Goal: Information Seeking & Learning: Learn about a topic

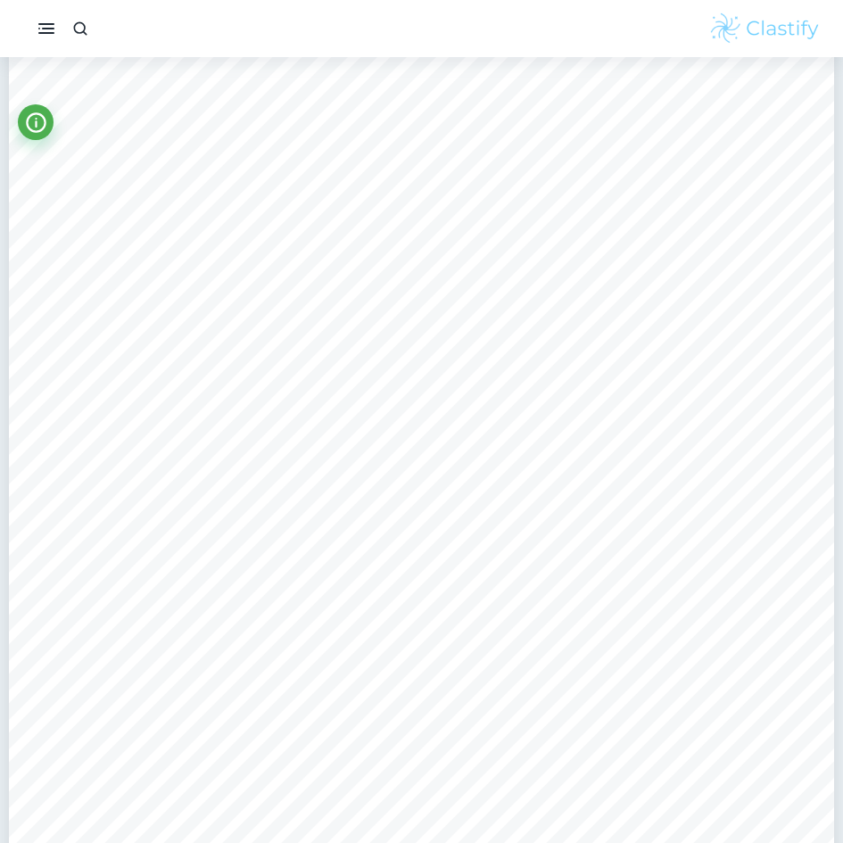
scroll to position [3779, 0]
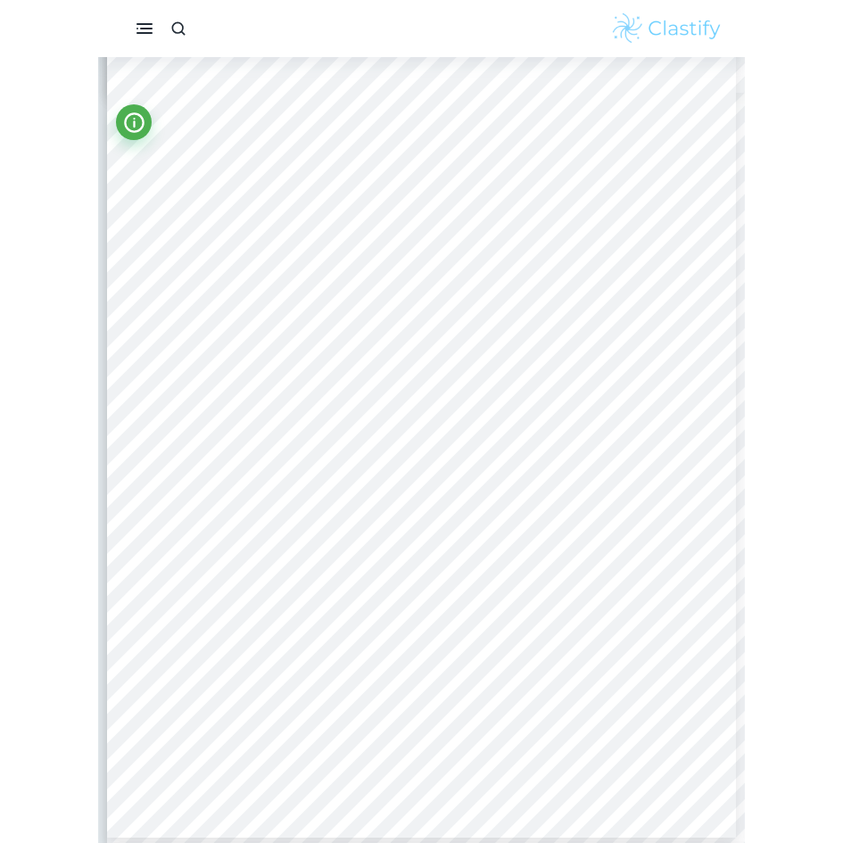
scroll to position [15817, 0]
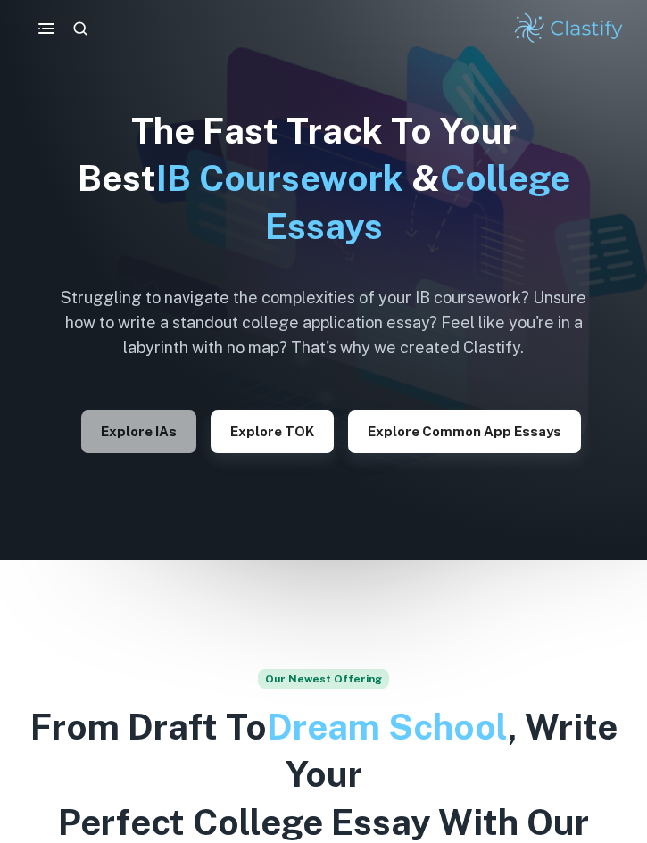
click at [157, 426] on button "Explore IAs" at bounding box center [138, 431] width 115 height 43
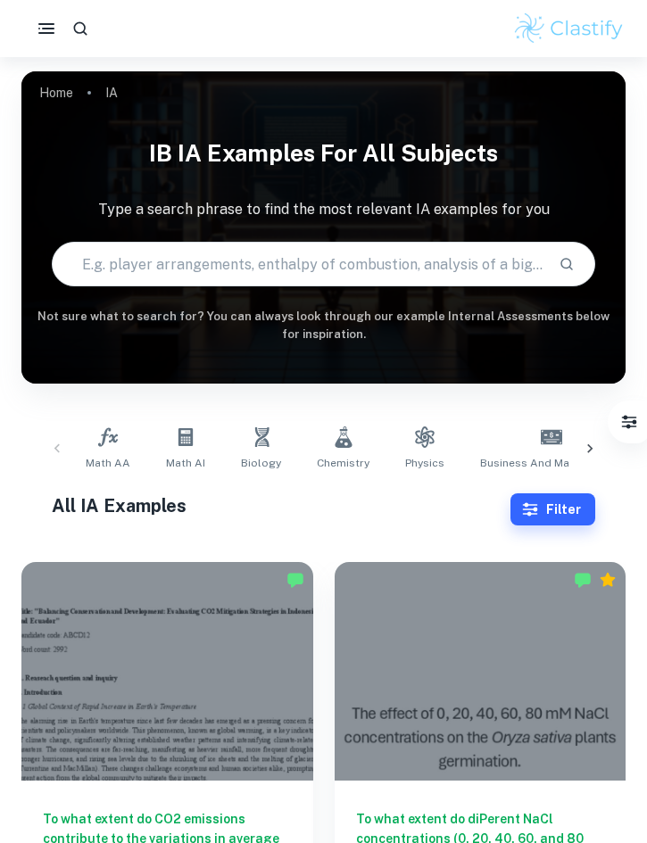
click at [294, 272] on input "text" at bounding box center [299, 264] width 492 height 50
type input "spanish a"
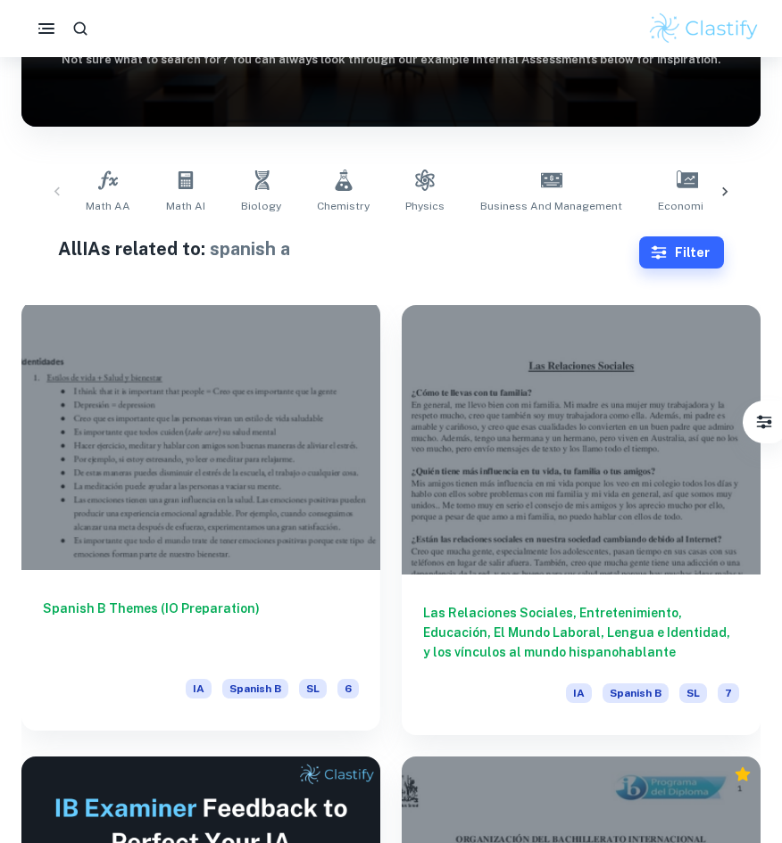
scroll to position [973, 0]
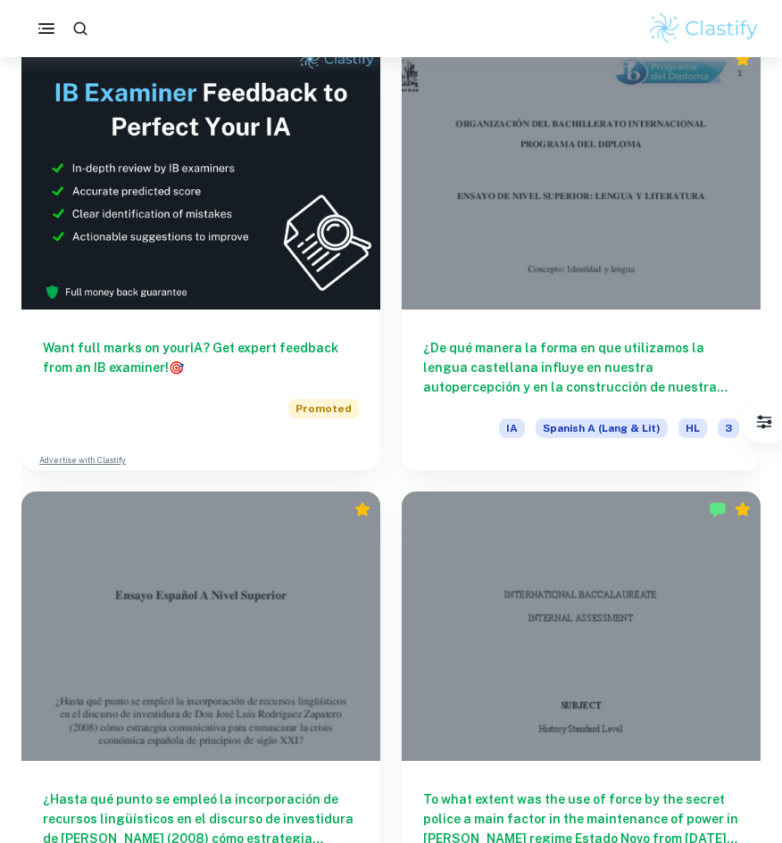
drag, startPoint x: 778, startPoint y: 382, endPoint x: 788, endPoint y: 384, distance: 10.0
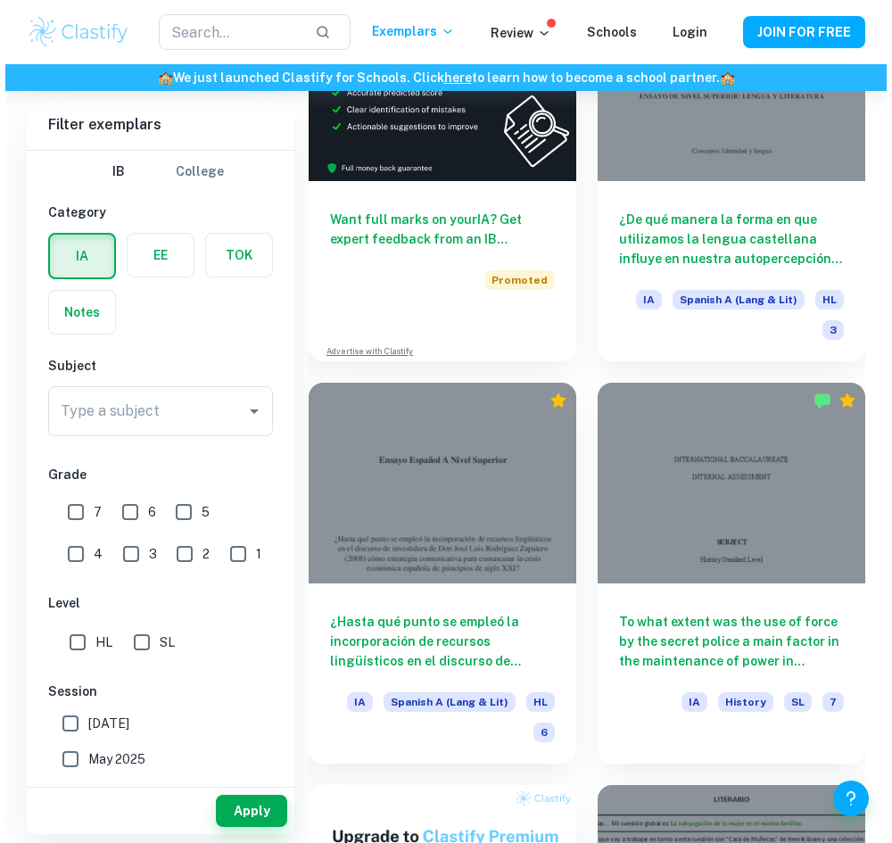
scroll to position [1007, 0]
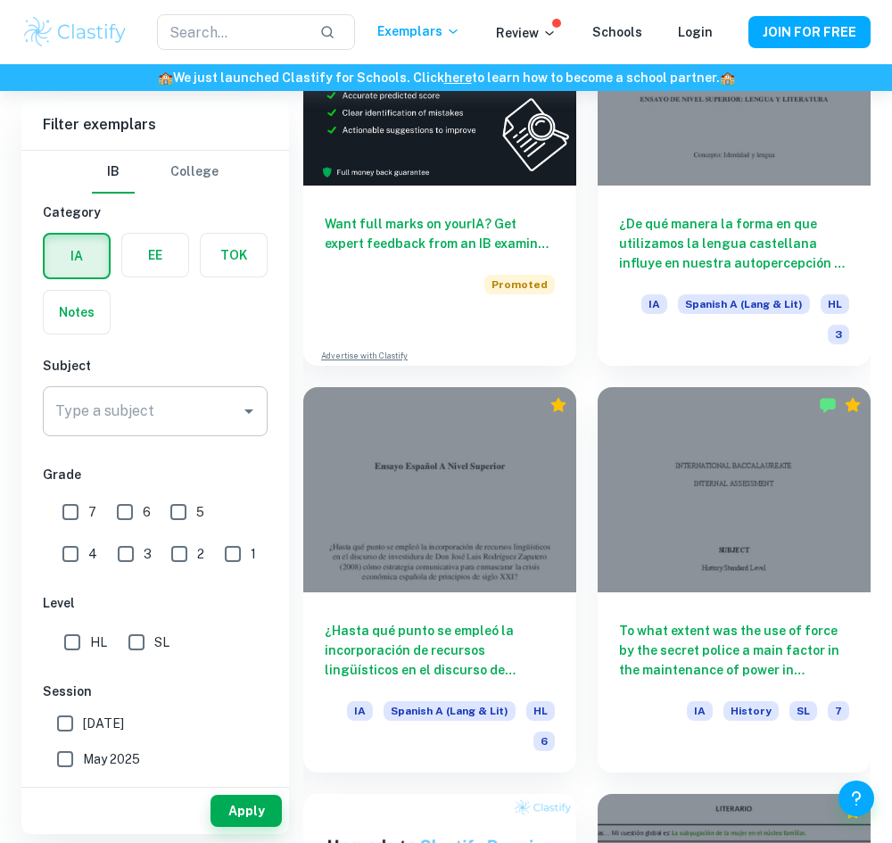
click at [140, 426] on input "Type a subject" at bounding box center [142, 411] width 182 height 34
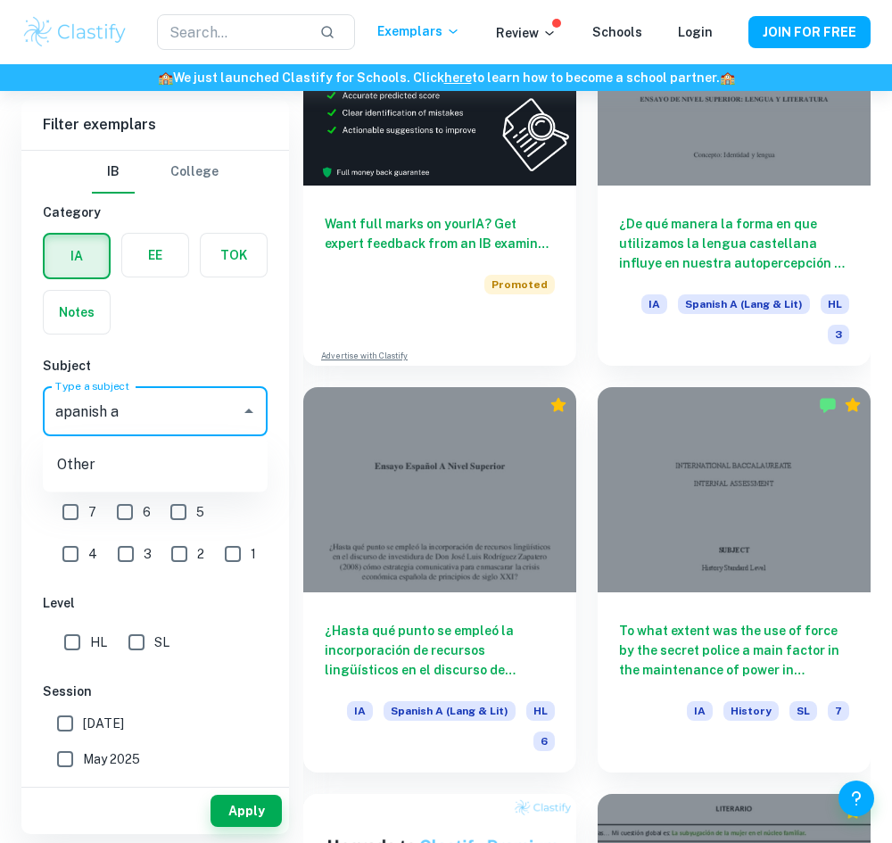
click at [60, 413] on input "apanish a" at bounding box center [142, 411] width 182 height 34
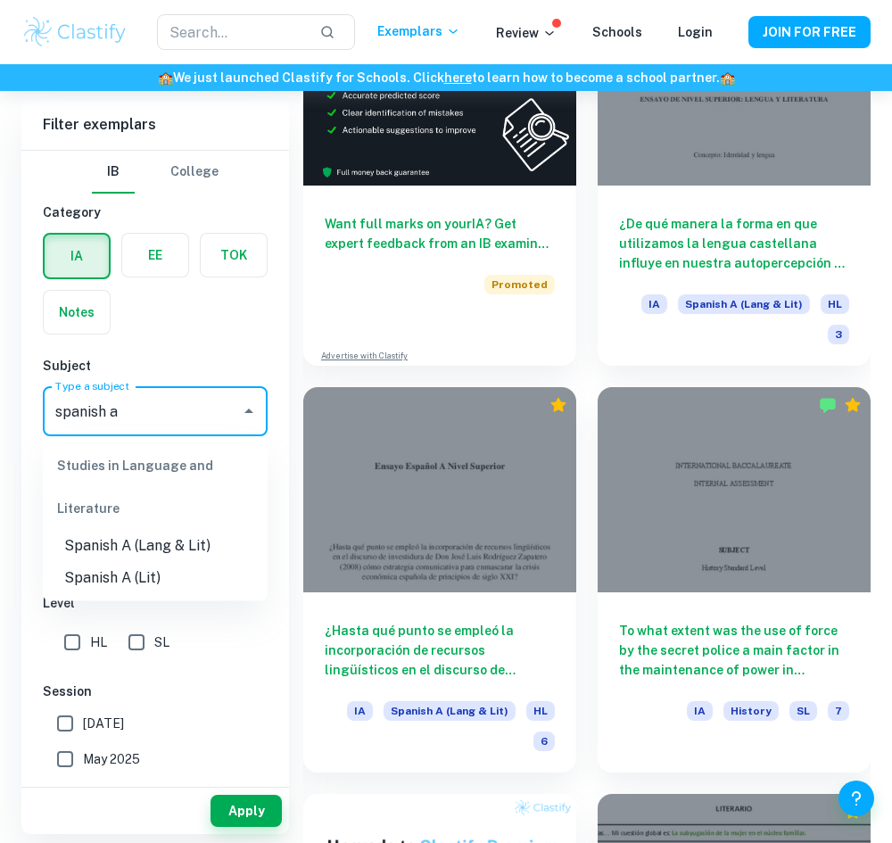
click at [90, 578] on li "Spanish A (Lit)" at bounding box center [155, 578] width 225 height 32
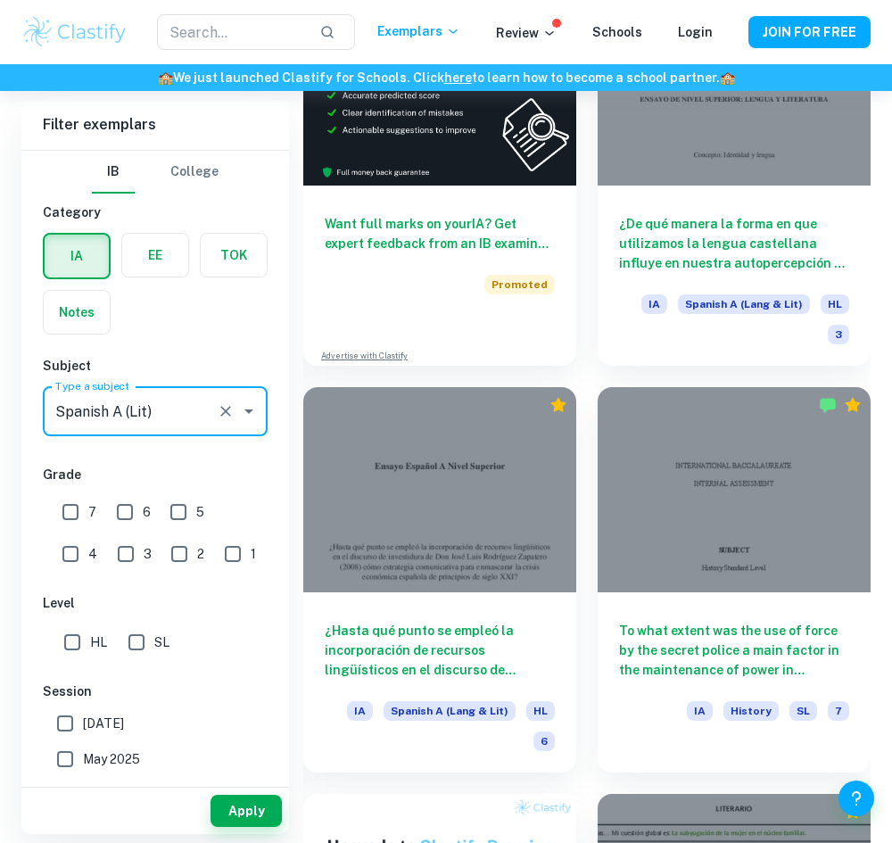
type input "Spanish A (Lit)"
click at [79, 525] on input "7" at bounding box center [71, 512] width 36 height 36
checkbox input "true"
click at [109, 522] on input "6" at bounding box center [125, 512] width 36 height 36
checkbox input "true"
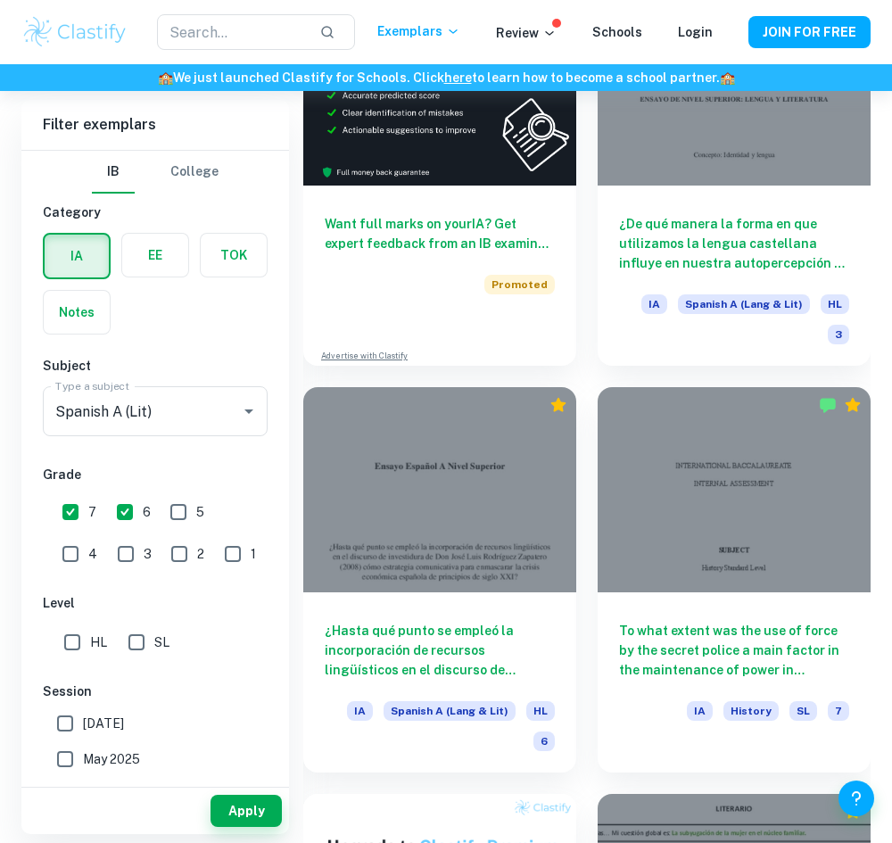
click at [63, 645] on input "HL" at bounding box center [72, 643] width 36 height 36
checkbox input "true"
click at [246, 807] on button "Apply" at bounding box center [246, 811] width 71 height 32
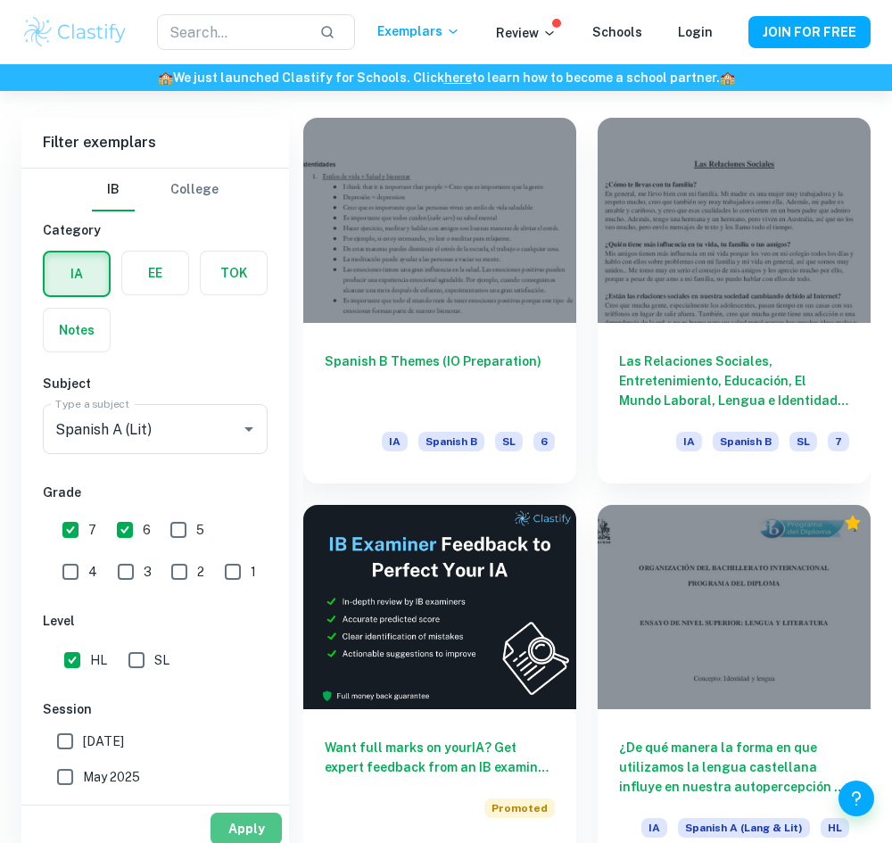
scroll to position [0, 0]
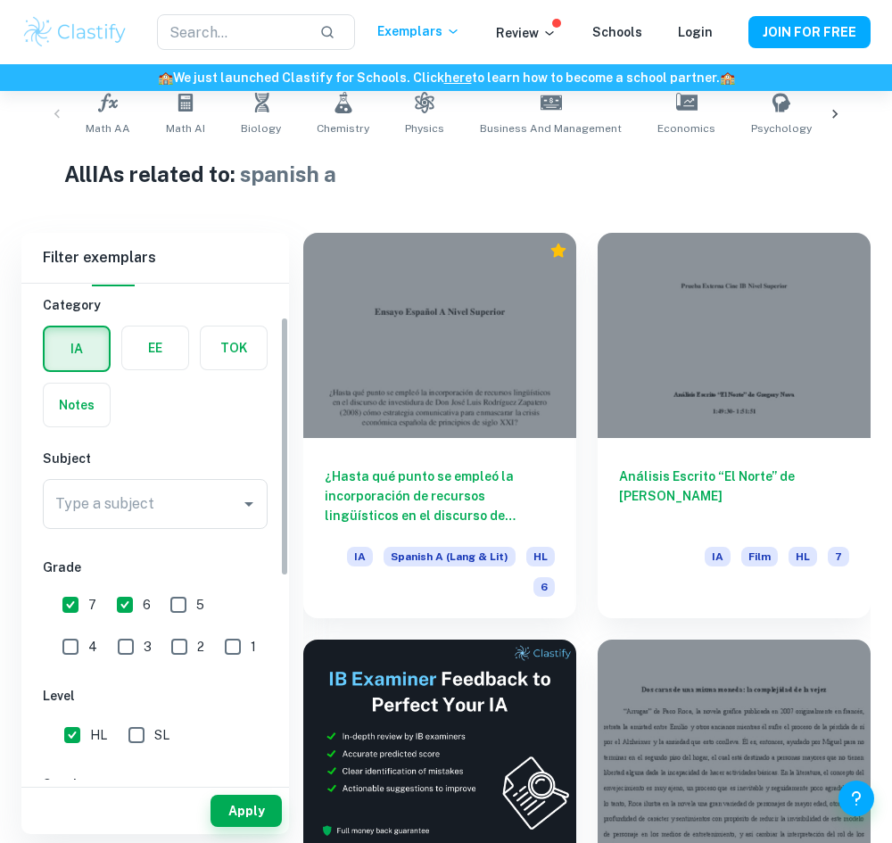
scroll to position [87, 0]
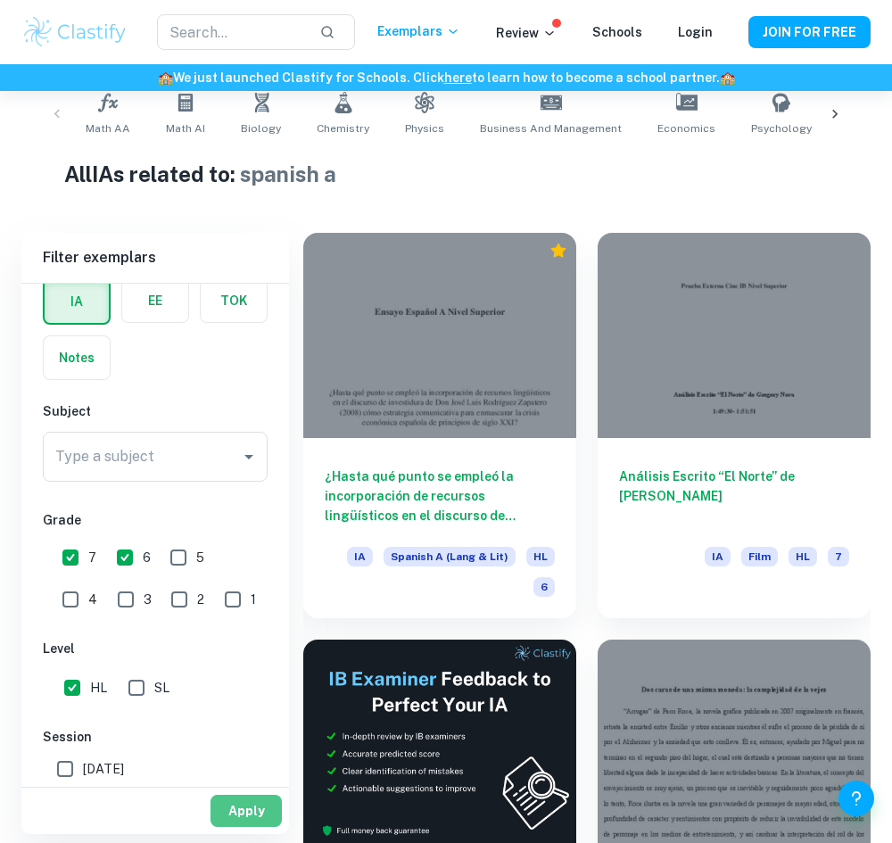
click at [240, 808] on button "Apply" at bounding box center [246, 811] width 71 height 32
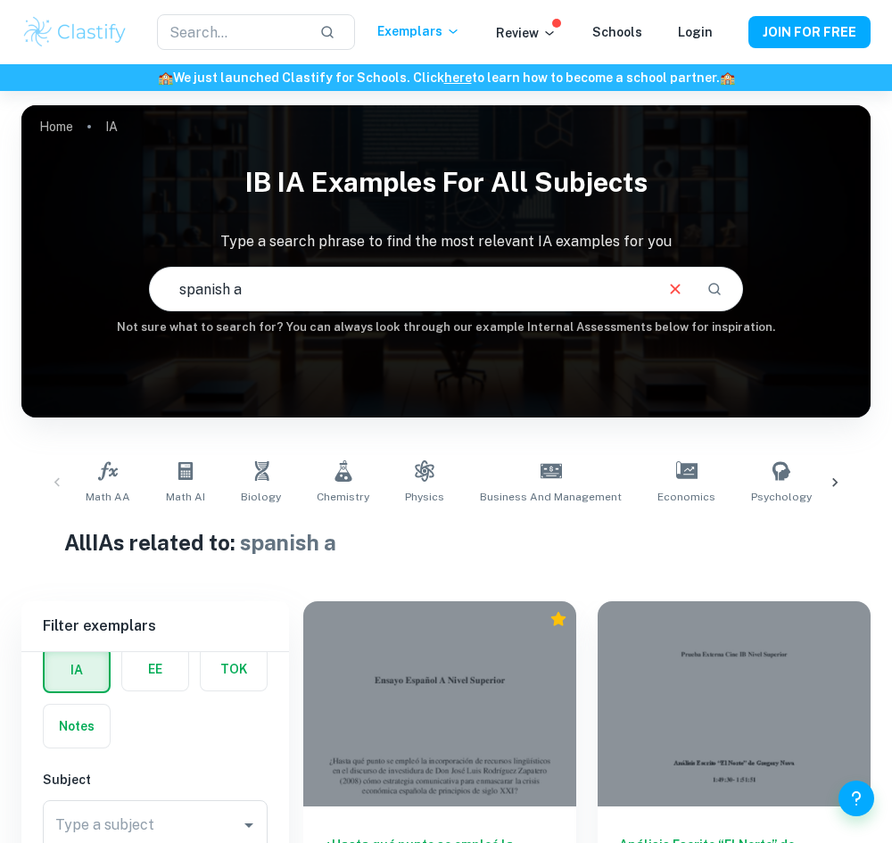
type input "spanish a"
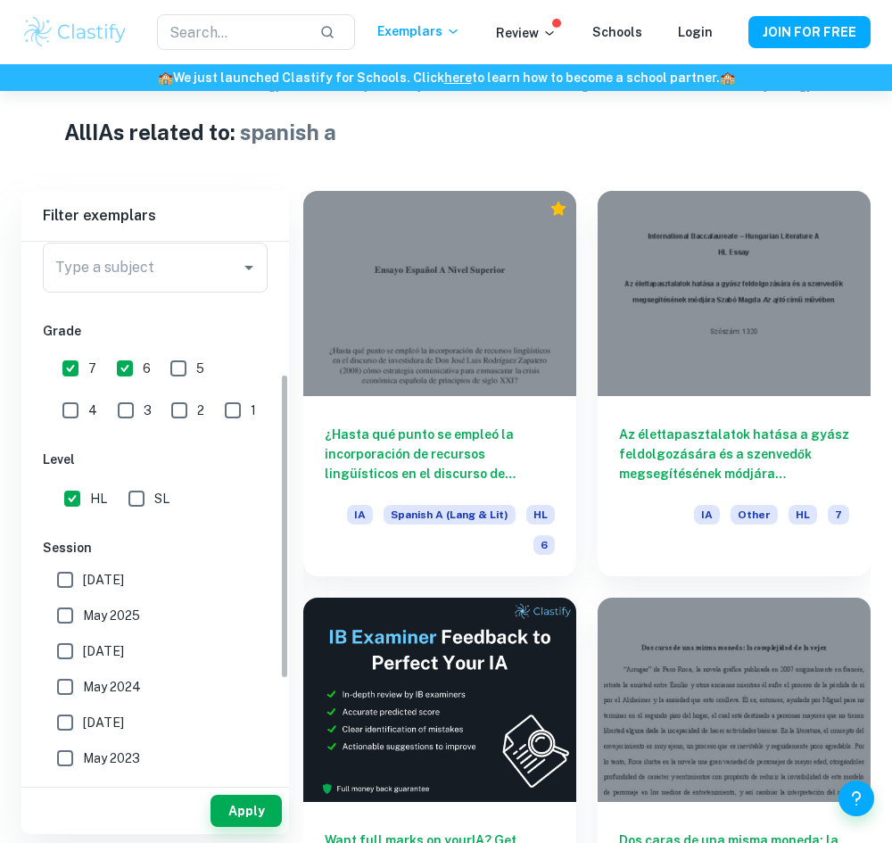
scroll to position [233, 0]
click at [213, 284] on input "Type a subject" at bounding box center [142, 270] width 182 height 34
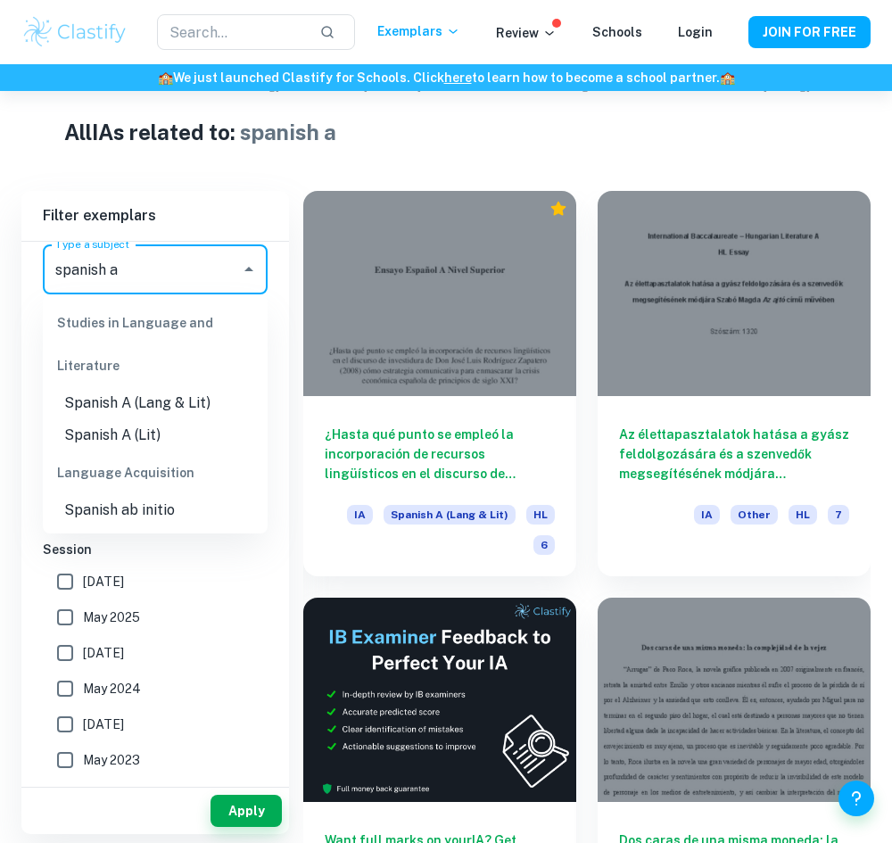
click at [128, 449] on li "Spanish A (Lit)" at bounding box center [155, 435] width 225 height 32
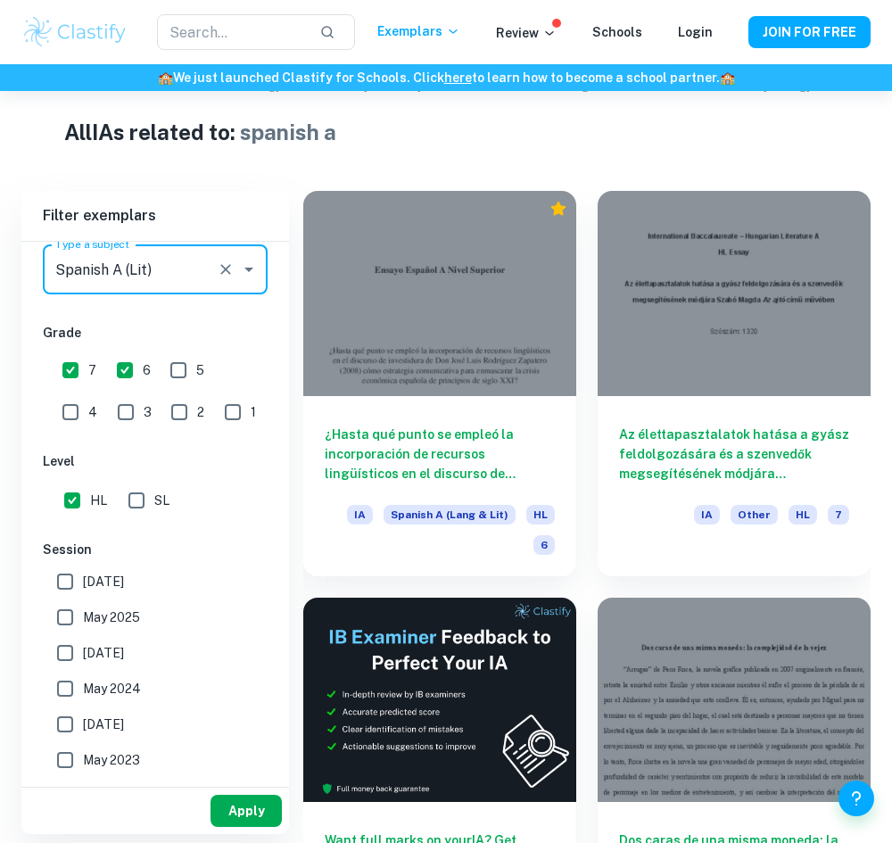
type input "Spanish A (Lit)"
click at [239, 818] on button "Apply" at bounding box center [246, 811] width 71 height 32
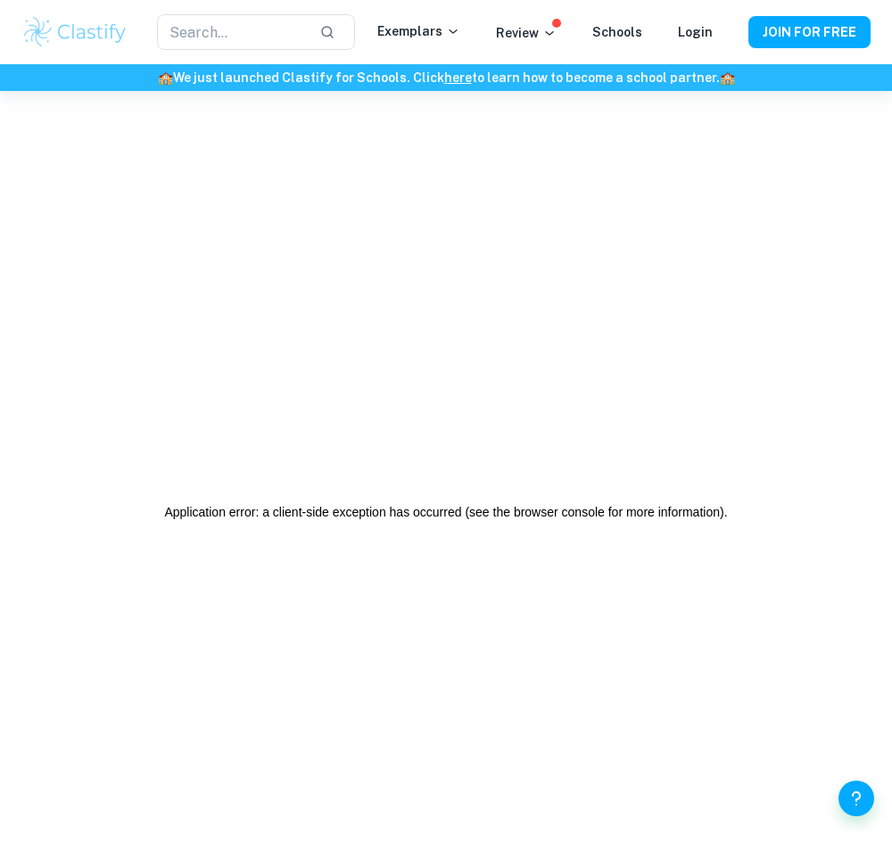
click at [4, 79] on h6 "🏫 We just launched Clastify for Schools. Click here to learn how to become a sc…" at bounding box center [446, 78] width 885 height 20
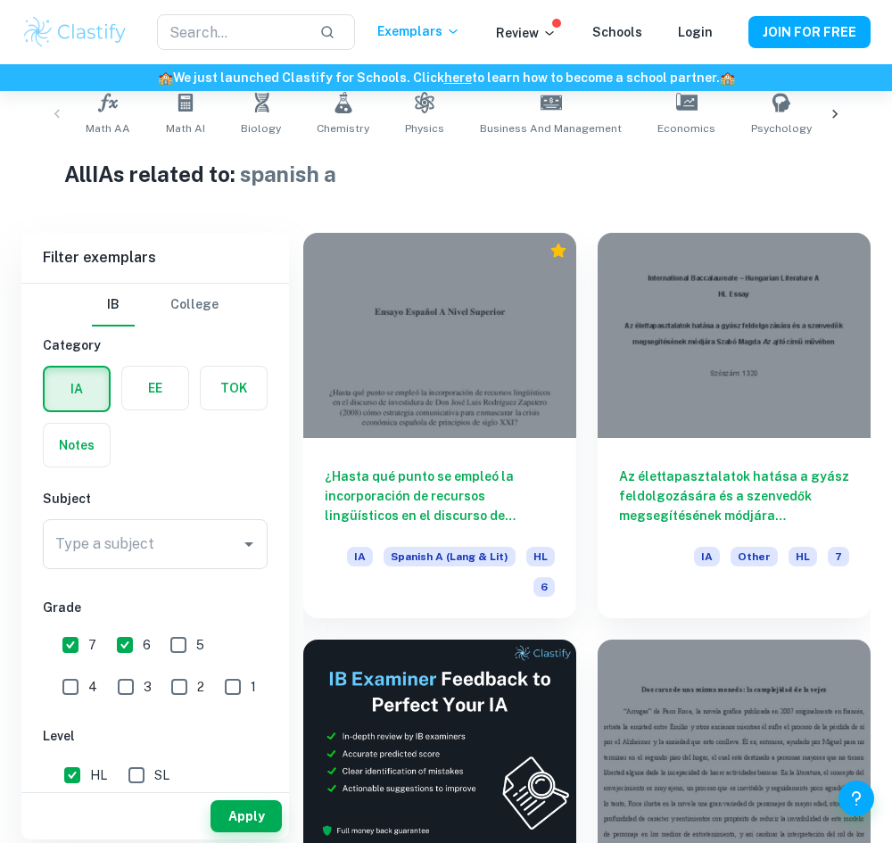
scroll to position [377, 0]
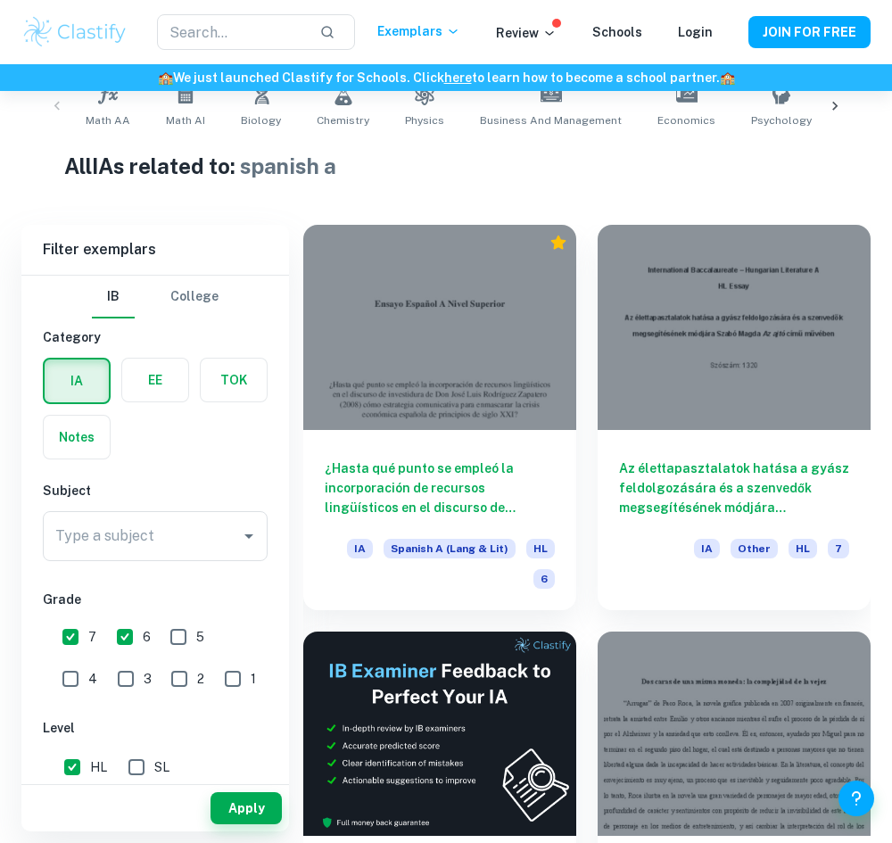
click at [198, 535] on input "Type a subject" at bounding box center [142, 536] width 182 height 34
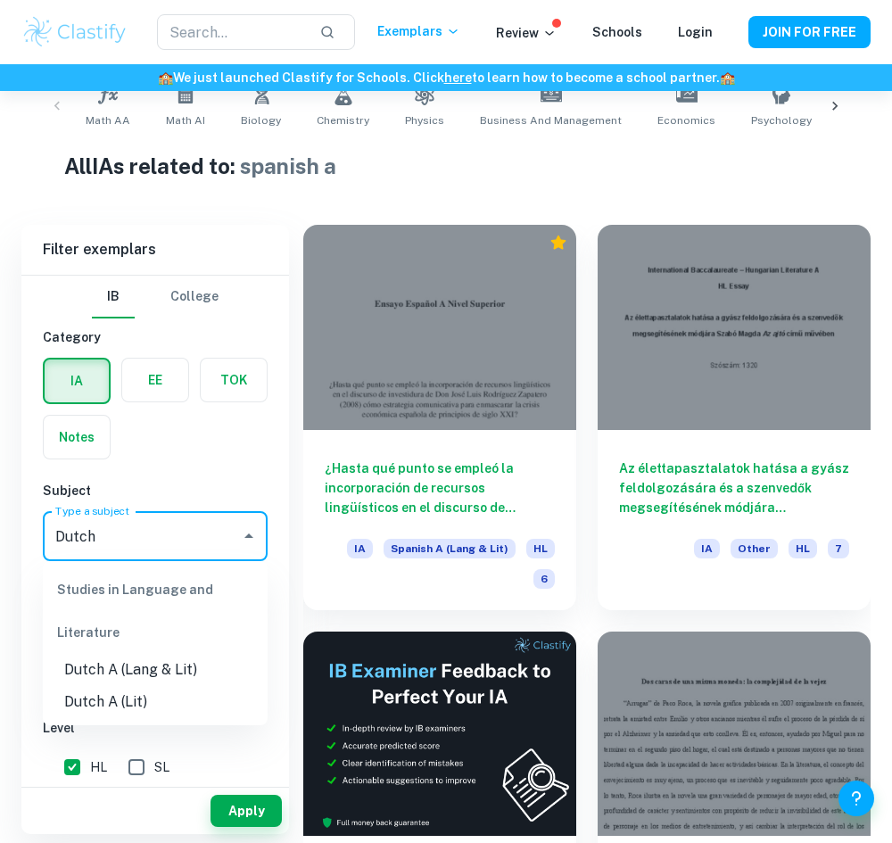
click at [190, 698] on li "Dutch A (Lit)" at bounding box center [155, 702] width 225 height 32
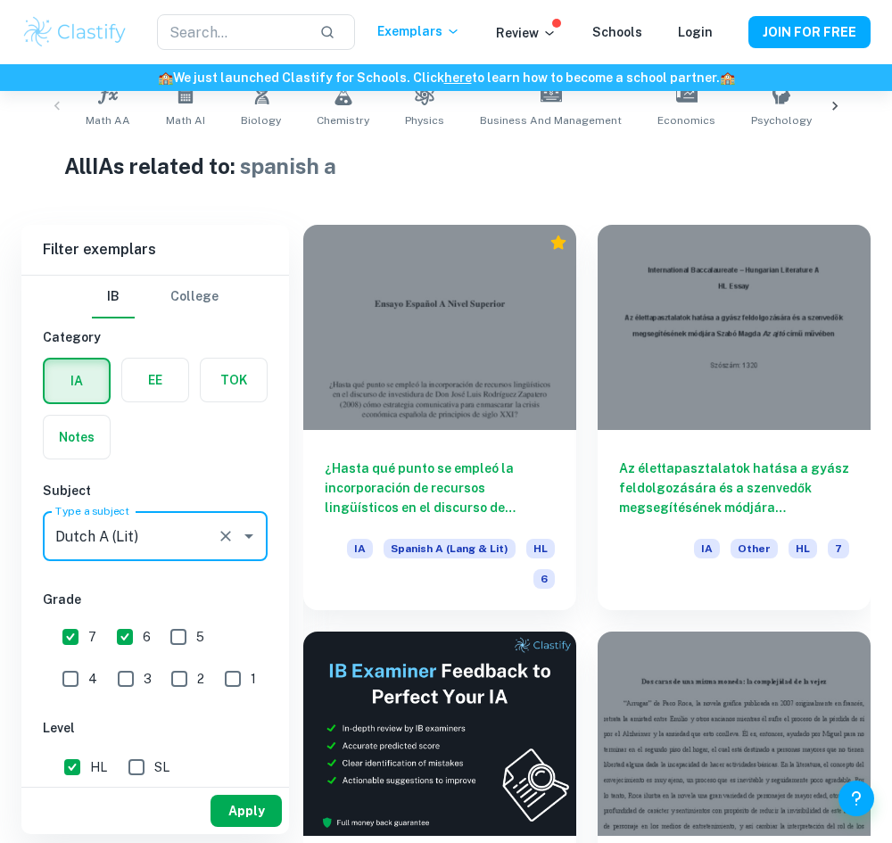
type input "Dutch A (Lit)"
click at [237, 810] on button "Apply" at bounding box center [246, 811] width 71 height 32
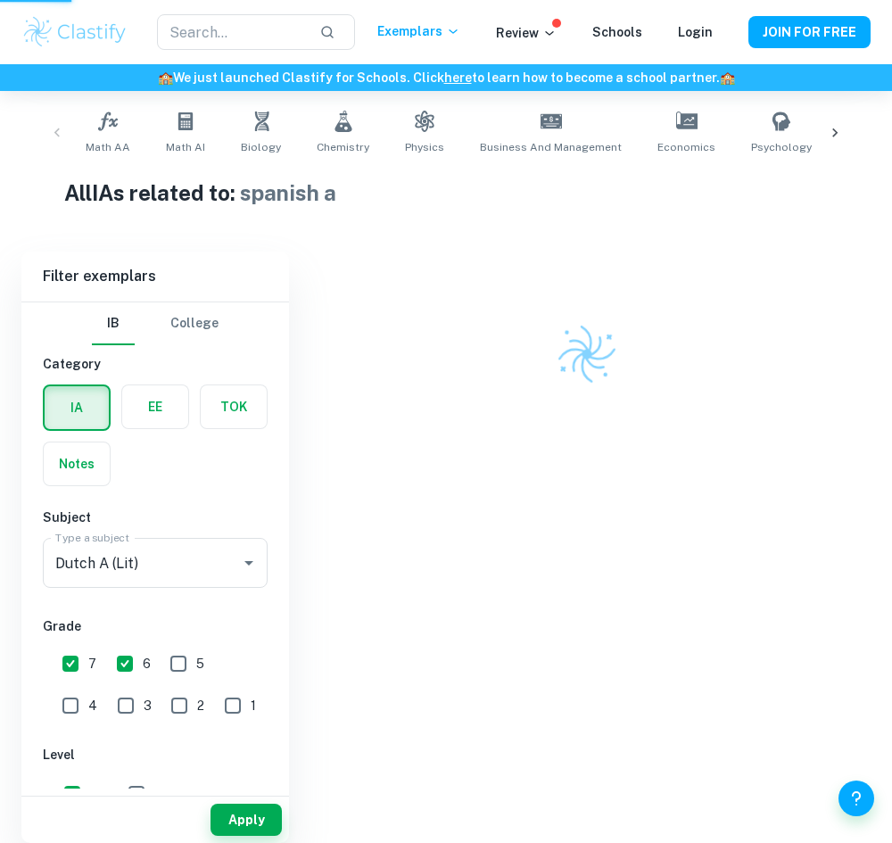
scroll to position [287, 0]
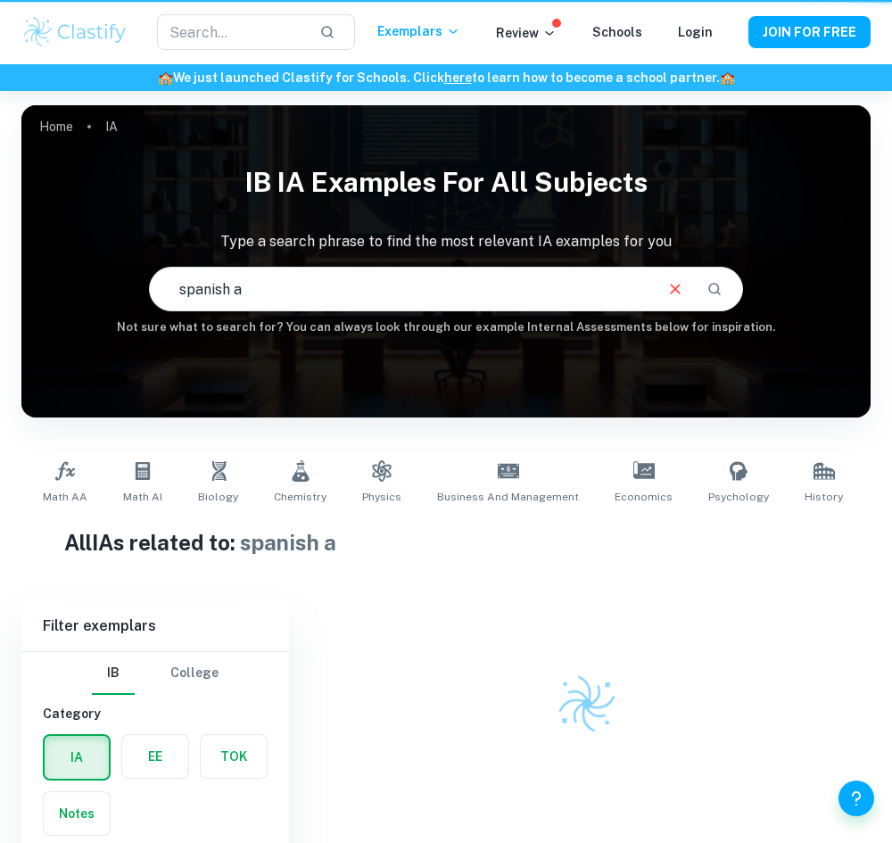
scroll to position [91, 0]
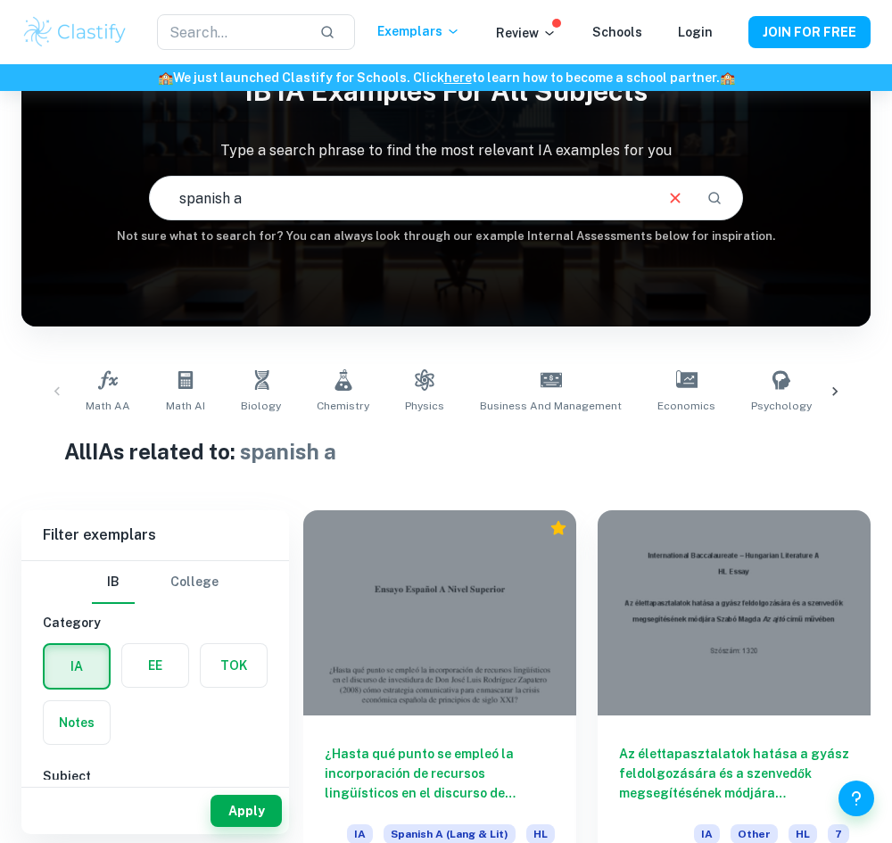
click at [208, 207] on input "spanish a" at bounding box center [400, 198] width 501 height 50
type input "dutch a"
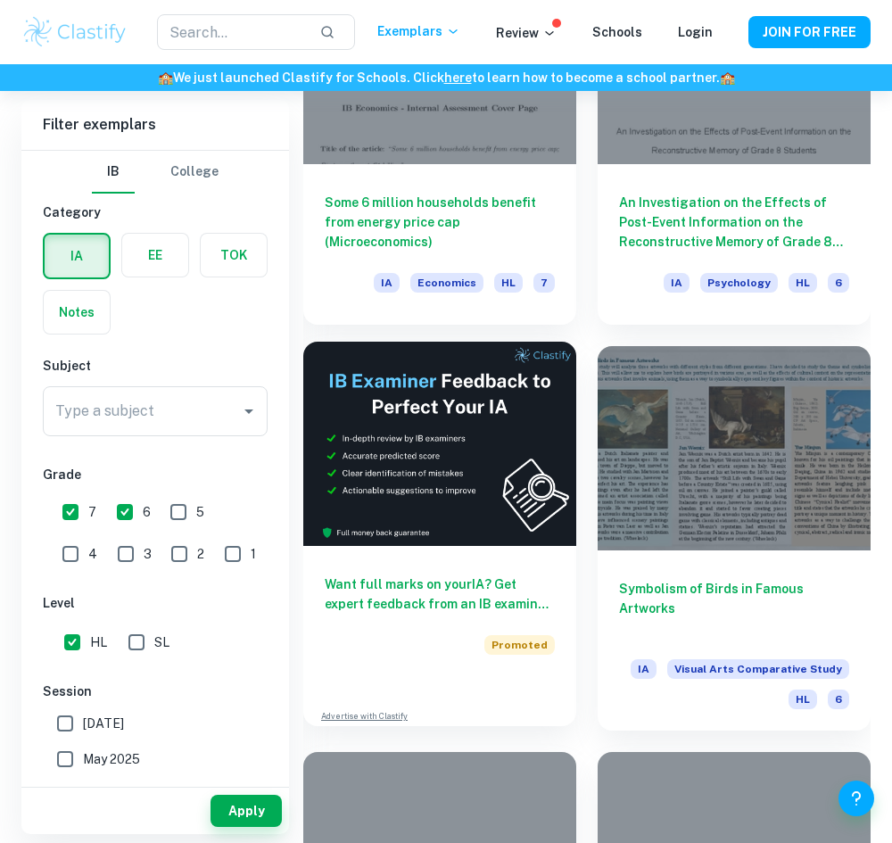
scroll to position [971, 0]
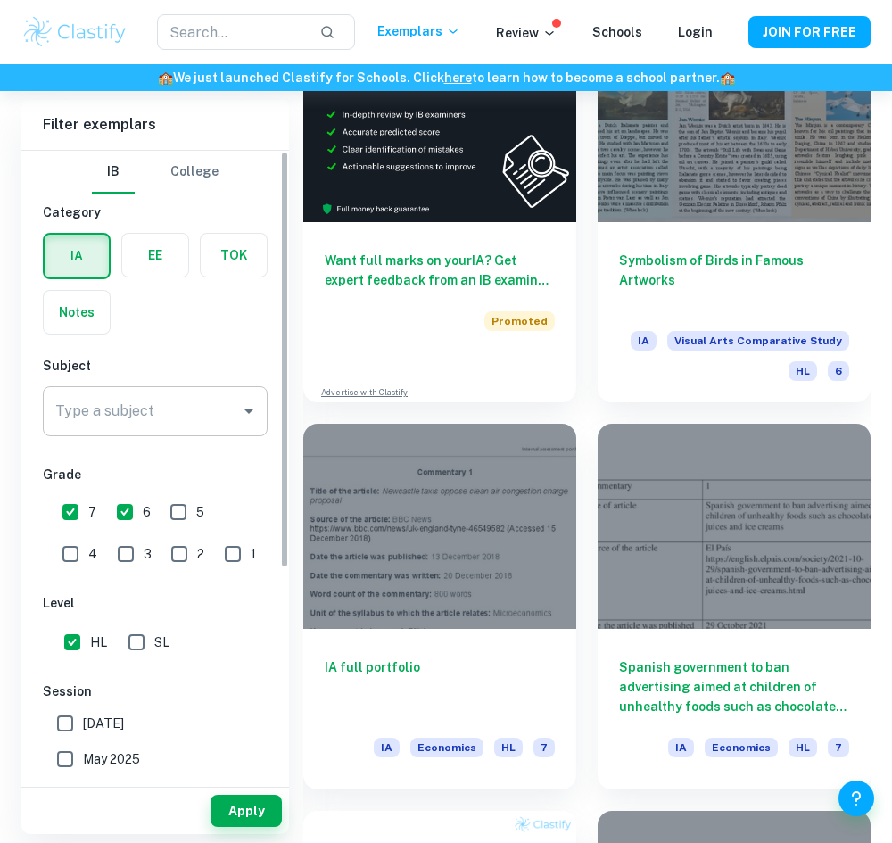
click at [188, 433] on div "Type a subject" at bounding box center [155, 411] width 225 height 50
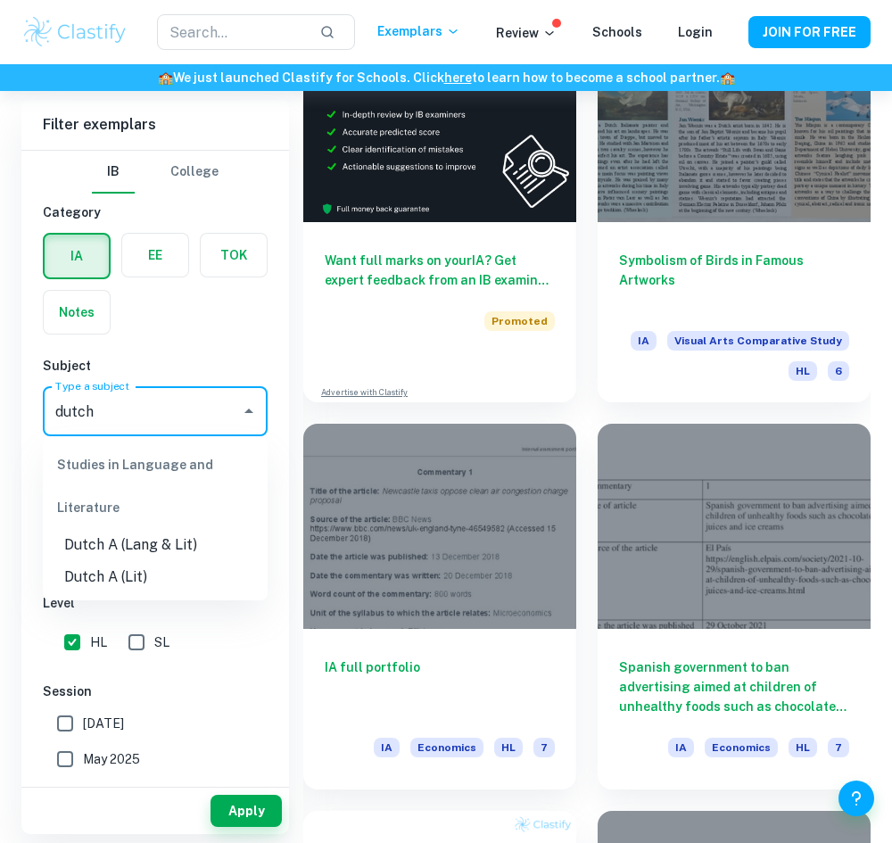
type input "dutch"
click at [206, 343] on div "IB College Category IA EE TOK Notes Subject Type a subject Type a subject Grade…" at bounding box center [155, 625] width 268 height 948
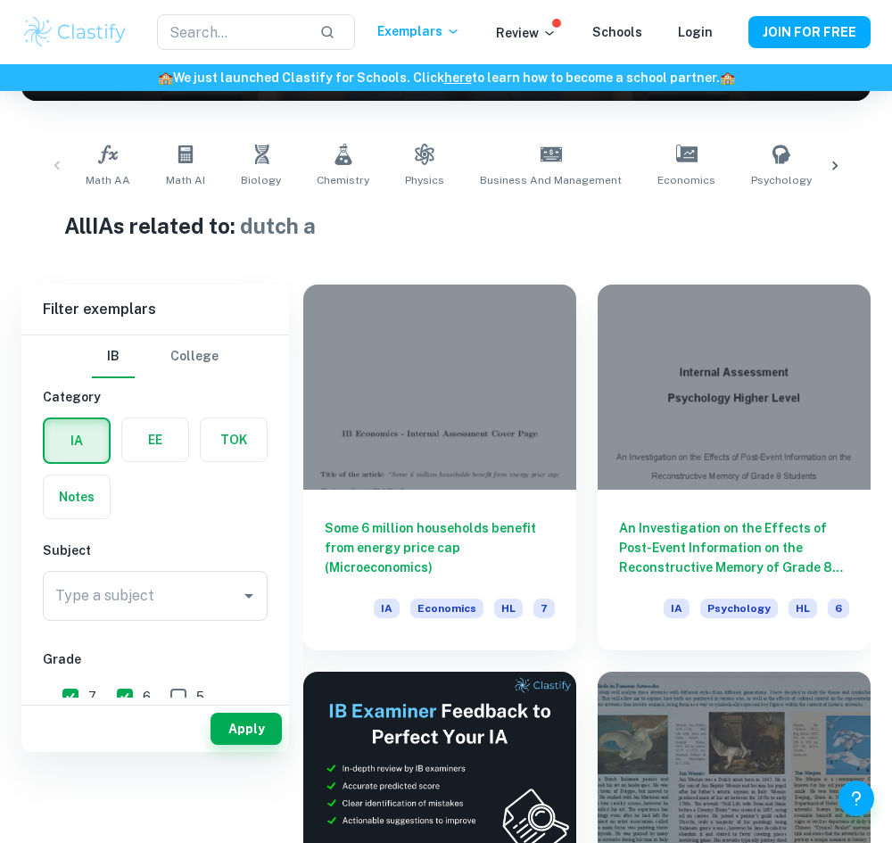
scroll to position [3, 0]
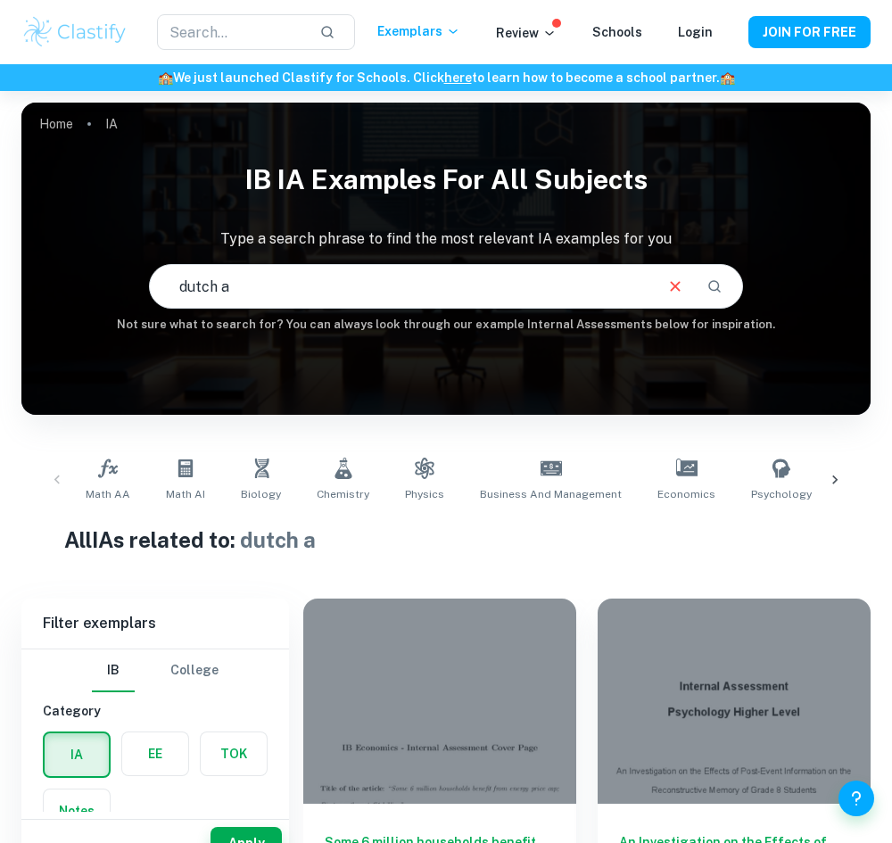
click at [191, 311] on input "dutch a" at bounding box center [400, 286] width 501 height 50
click at [182, 297] on input "dutch a" at bounding box center [400, 286] width 501 height 50
click at [181, 295] on input "dutch a" at bounding box center [400, 286] width 501 height 50
click at [230, 296] on input "dutch a" at bounding box center [400, 286] width 501 height 50
type input "dutch"
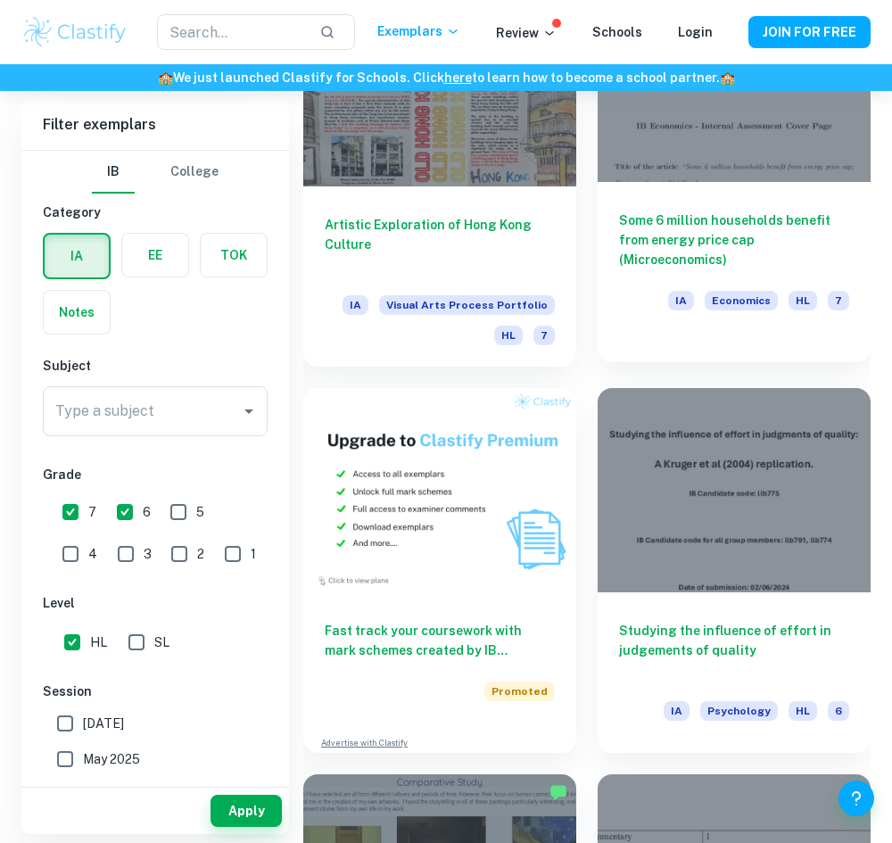
scroll to position [1843, 0]
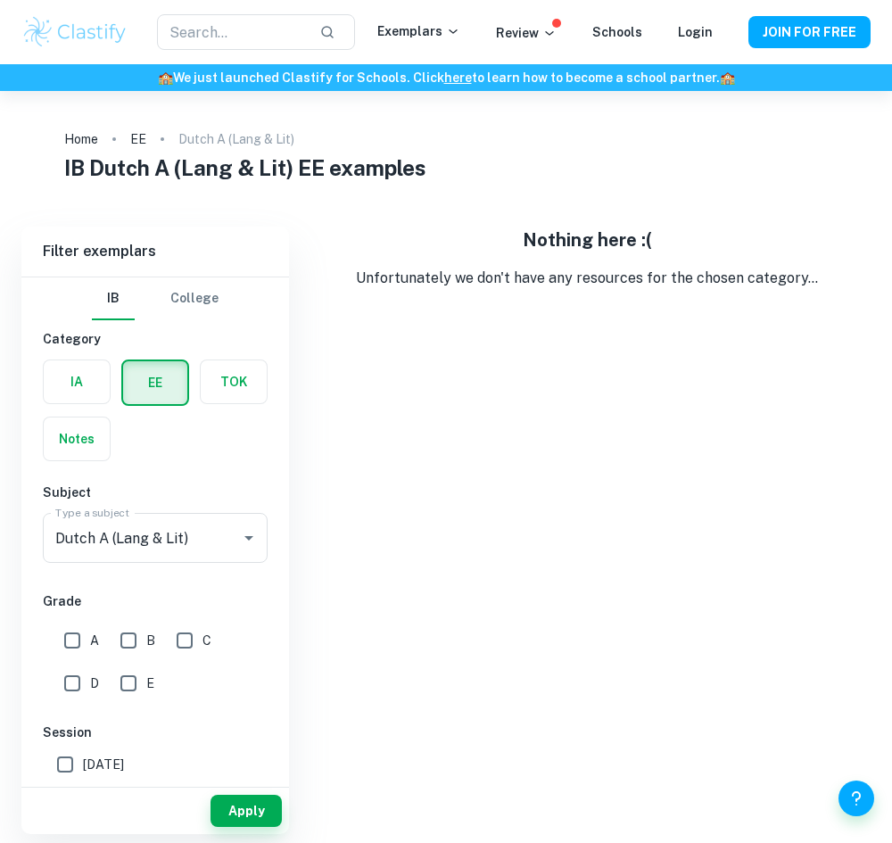
click at [379, 422] on div "Nothing here :( Unfortunately we don't have any resources for the chosen catego…" at bounding box center [587, 531] width 568 height 608
click at [61, 673] on input "D" at bounding box center [72, 684] width 36 height 36
checkbox input "false"
click at [274, 816] on button "Apply" at bounding box center [246, 811] width 71 height 32
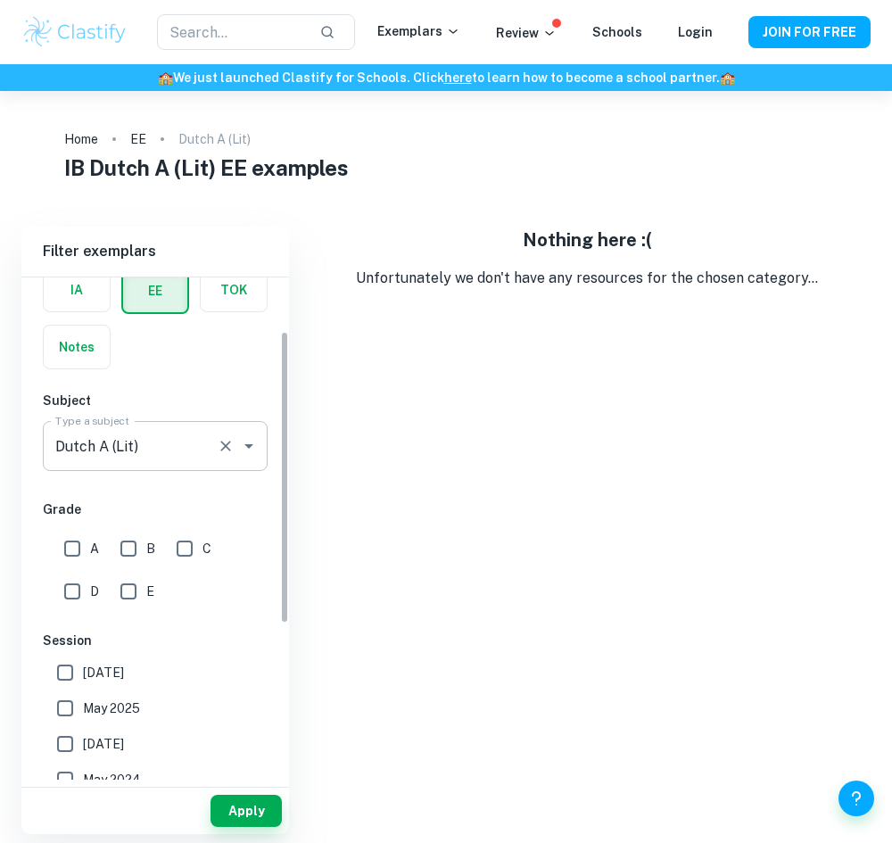
scroll to position [88, 0]
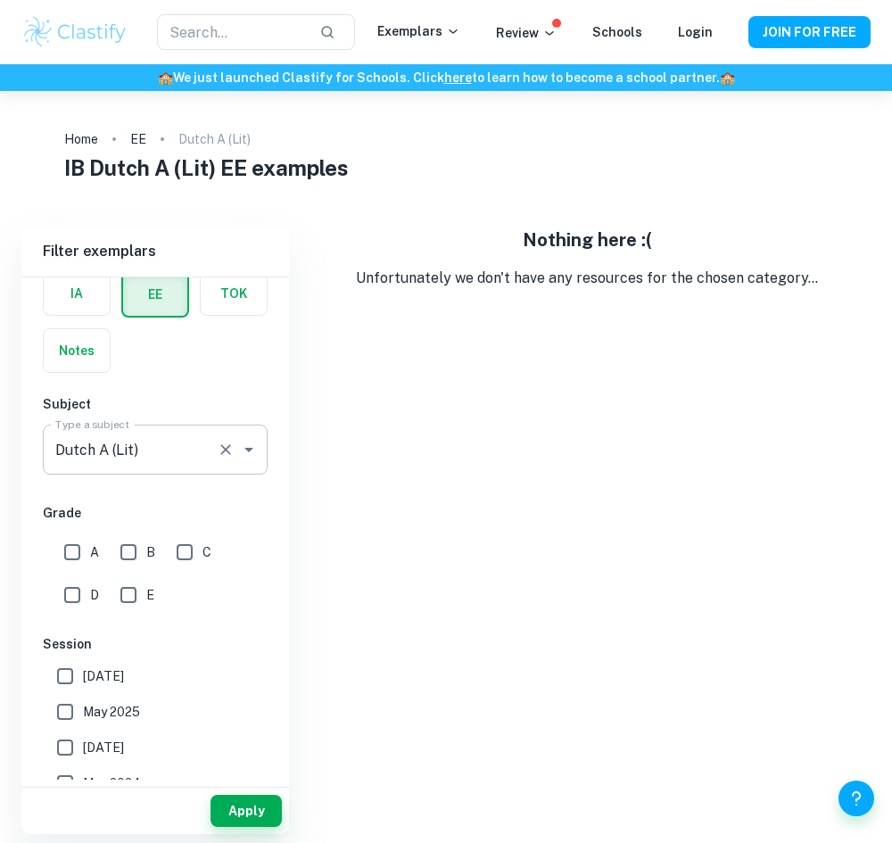
click at [259, 449] on icon "Open" at bounding box center [248, 449] width 21 height 21
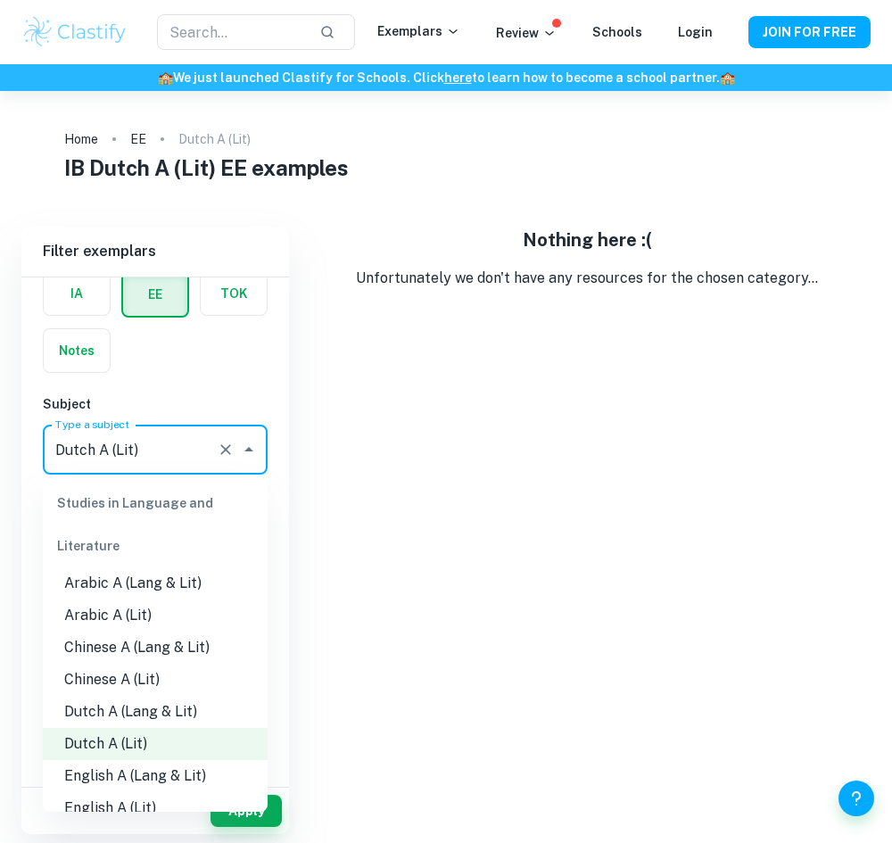
click at [161, 723] on li "Dutch A (Lang & Lit)" at bounding box center [155, 712] width 225 height 32
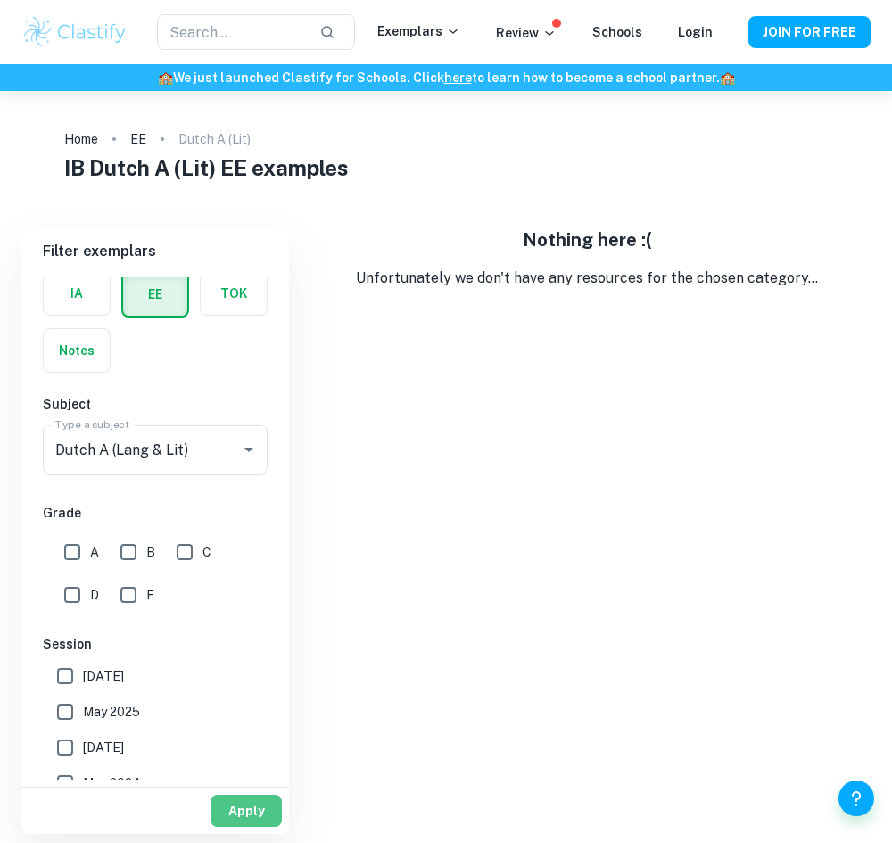
click at [241, 802] on button "Apply" at bounding box center [246, 811] width 71 height 32
type input "Dutch A (Lit)"
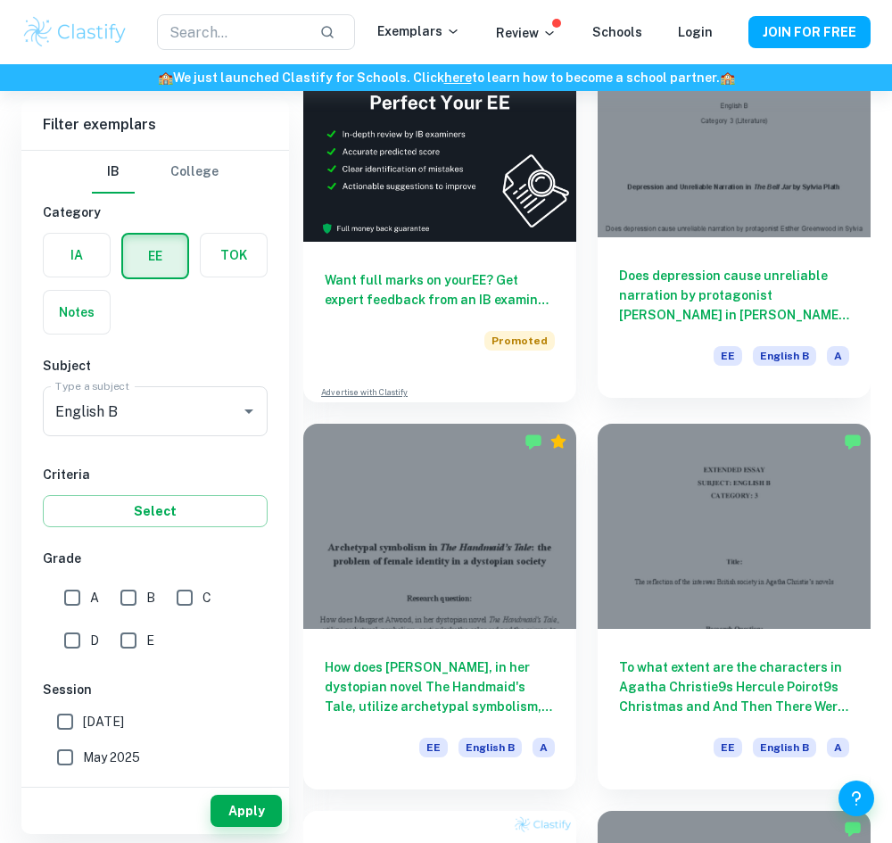
scroll to position [575, 0]
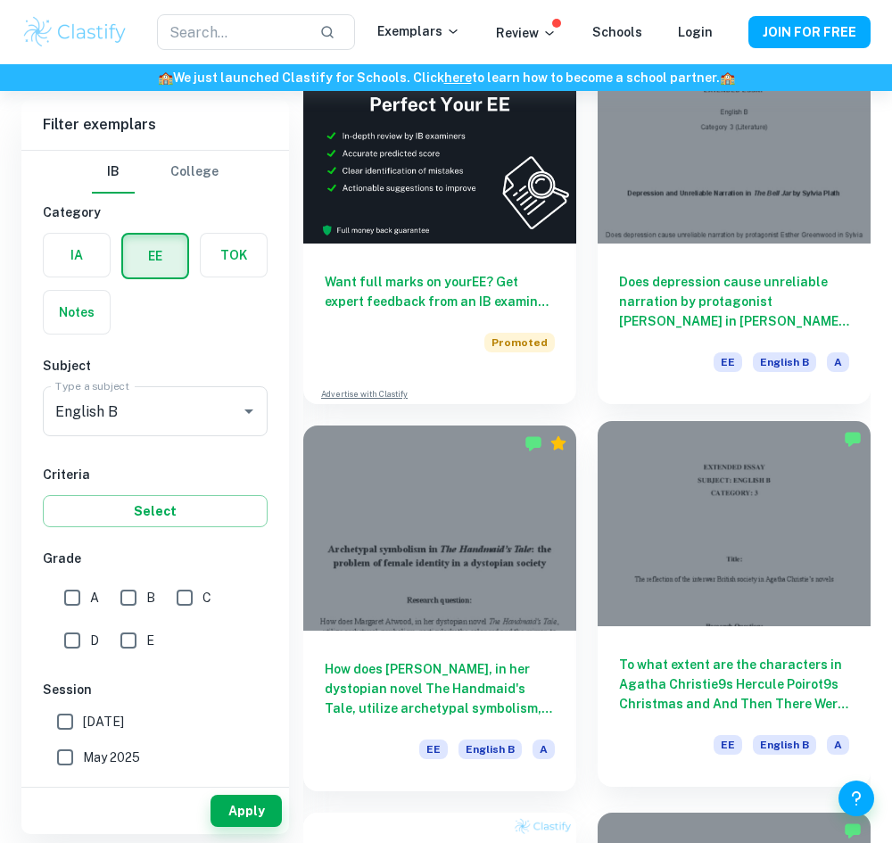
click at [747, 530] on div at bounding box center [734, 523] width 273 height 205
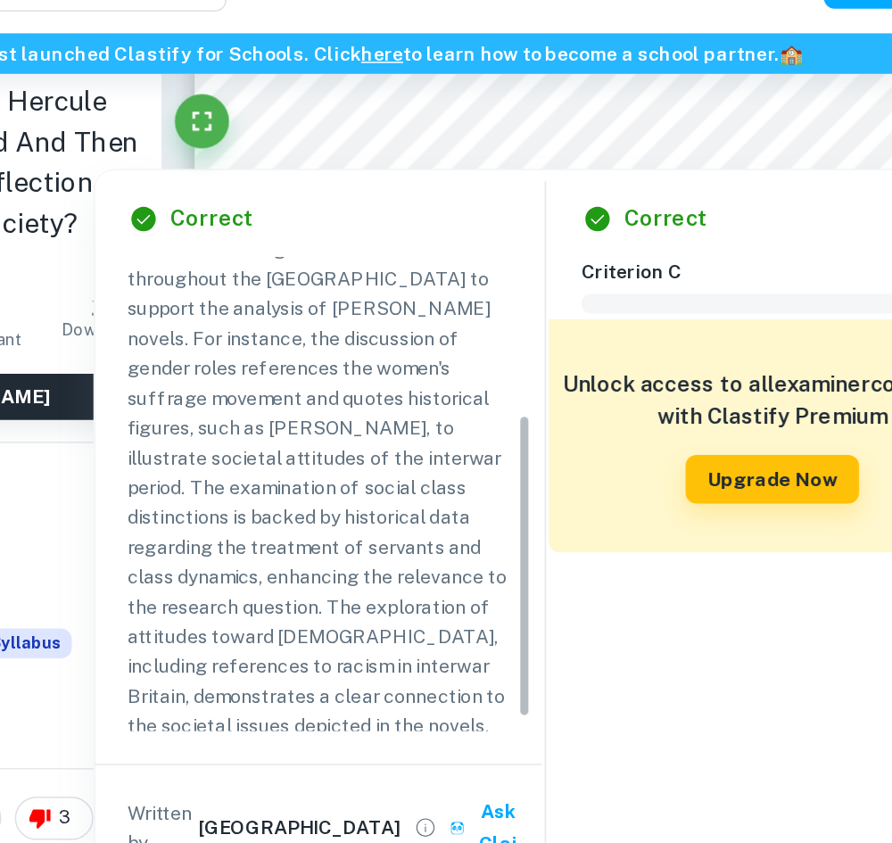
scroll to position [174, 0]
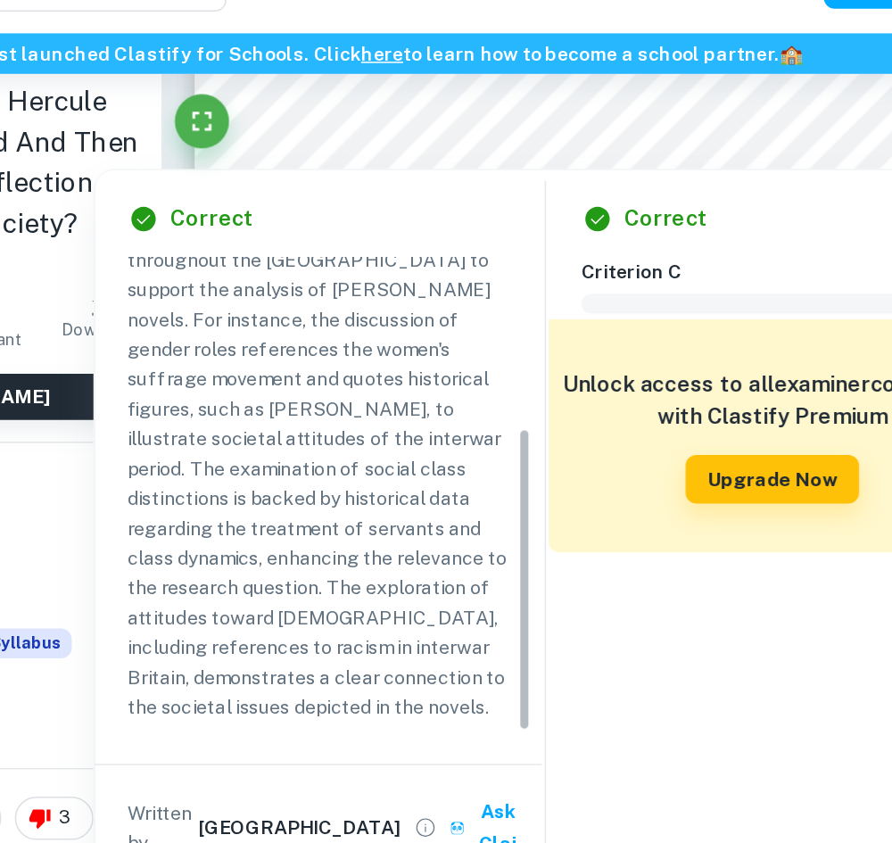
drag, startPoint x: 549, startPoint y: 394, endPoint x: 532, endPoint y: 522, distance: 128.7
click at [532, 522] on div "Criterion B Regardless of the Category of the essay, any historical or bibliogr…" at bounding box center [423, 367] width 266 height 312
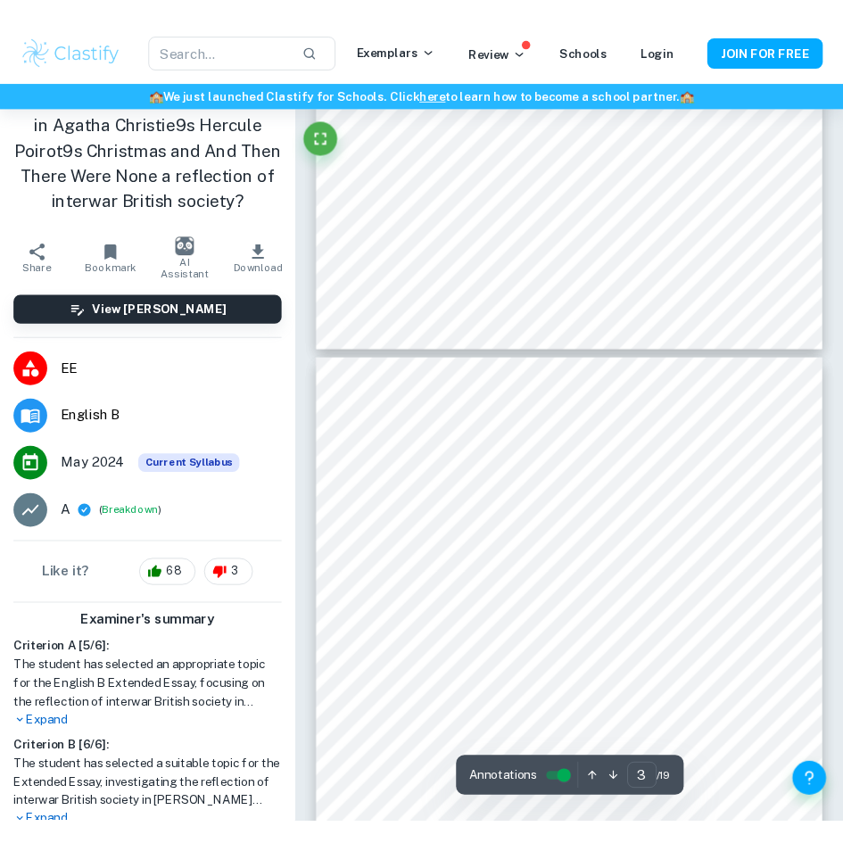
scroll to position [1400, 0]
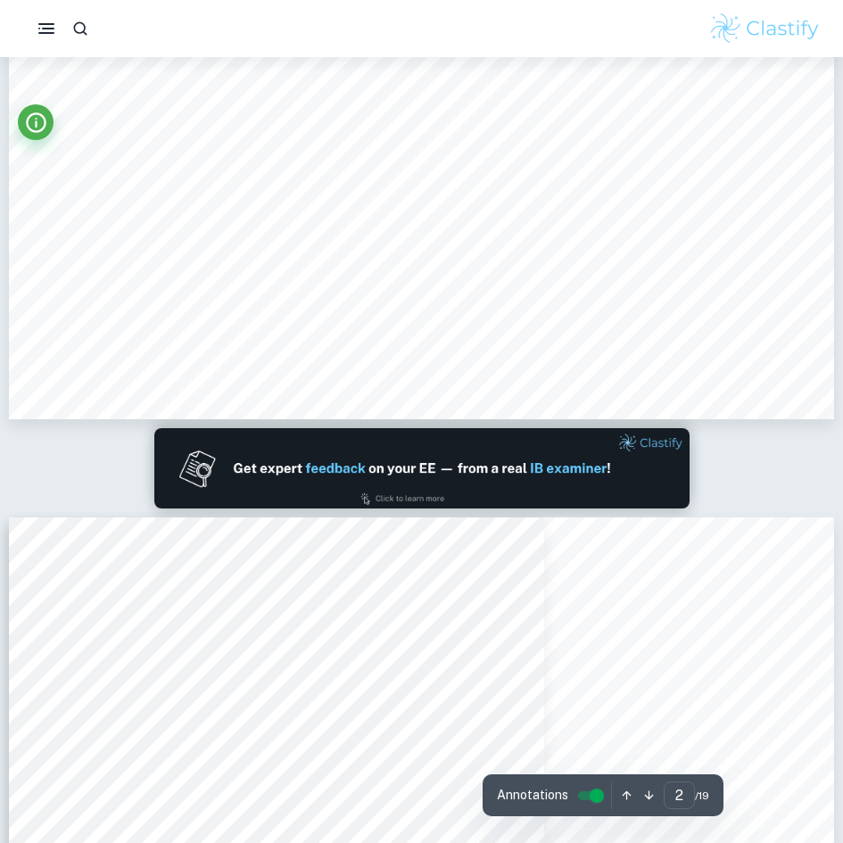
type input "1"
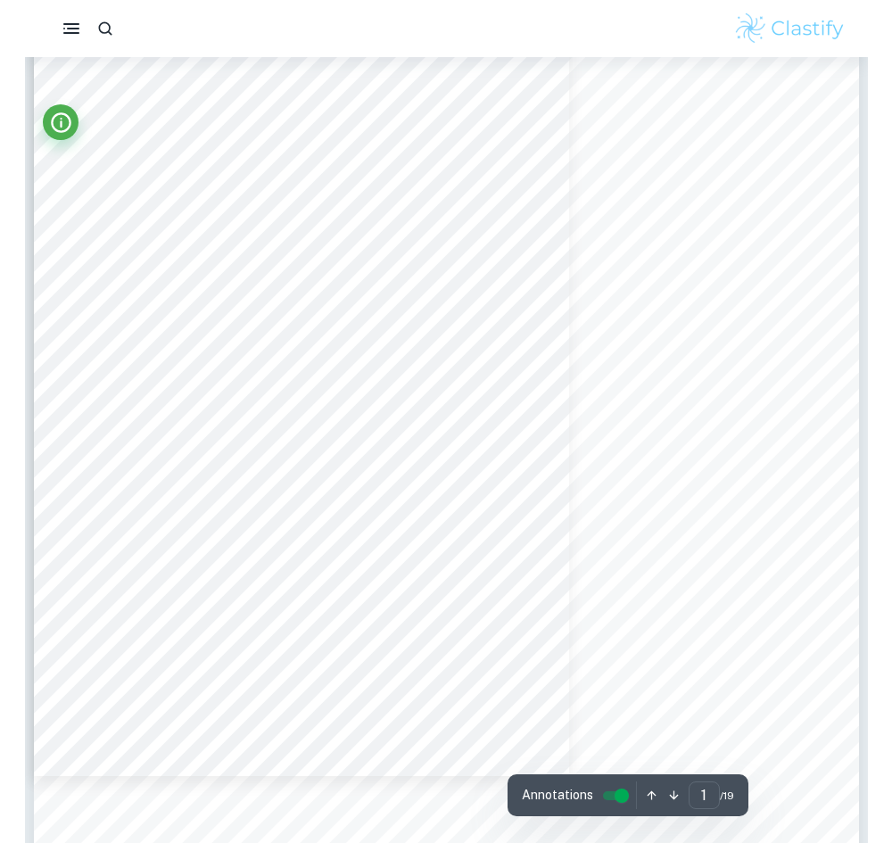
scroll to position [0, 0]
